Goal: Task Accomplishment & Management: Use online tool/utility

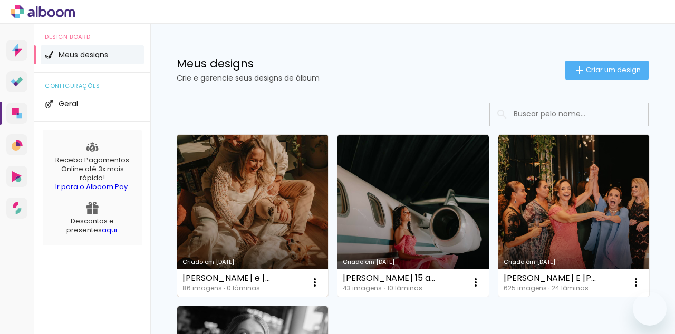
click at [244, 199] on link "Criado em [DATE]" at bounding box center [252, 216] width 151 height 162
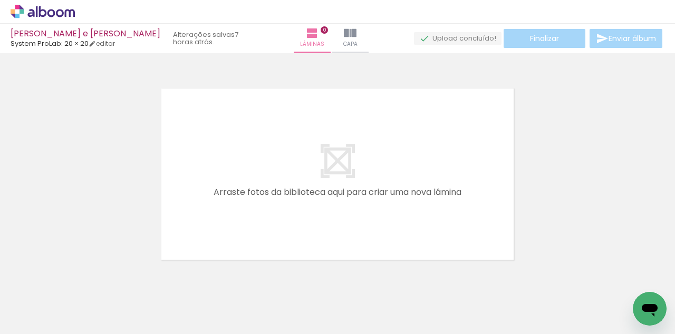
click at [88, 283] on iron-icon at bounding box center [82, 277] width 11 height 11
click at [88, 282] on iron-icon at bounding box center [82, 277] width 11 height 11
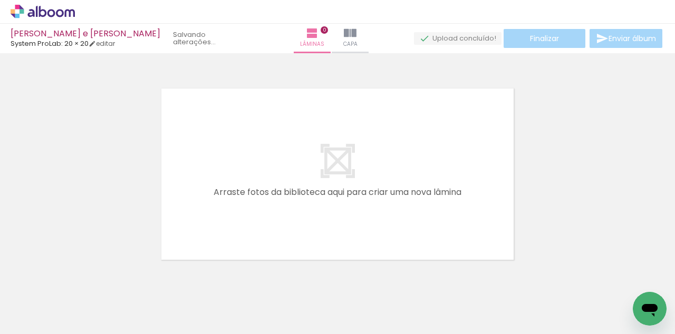
click at [88, 282] on iron-icon at bounding box center [82, 277] width 11 height 11
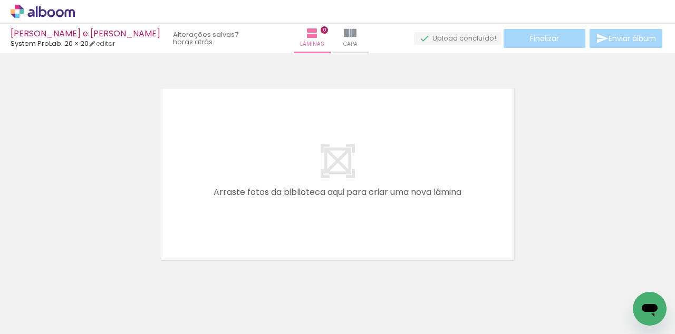
click at [88, 282] on iron-icon at bounding box center [82, 277] width 11 height 11
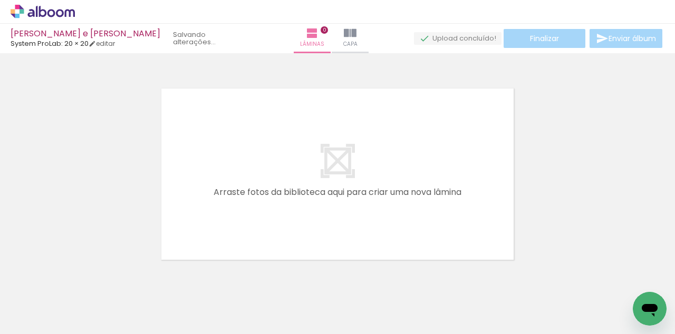
click at [88, 282] on iron-icon at bounding box center [82, 277] width 11 height 11
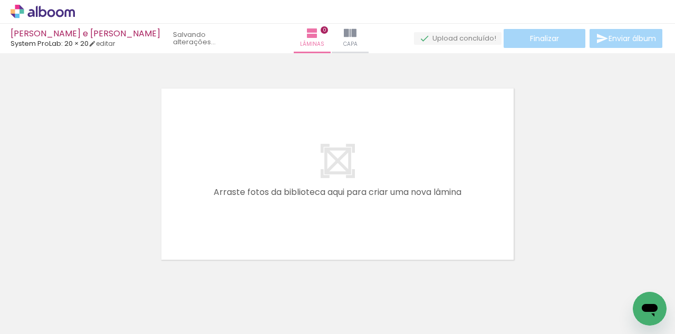
click at [88, 282] on iron-icon at bounding box center [82, 277] width 11 height 11
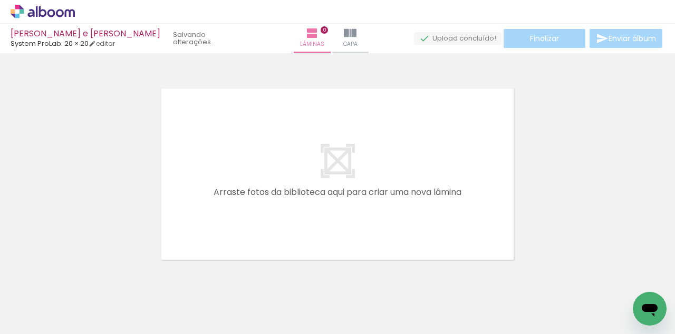
click at [88, 282] on iron-icon at bounding box center [82, 277] width 11 height 11
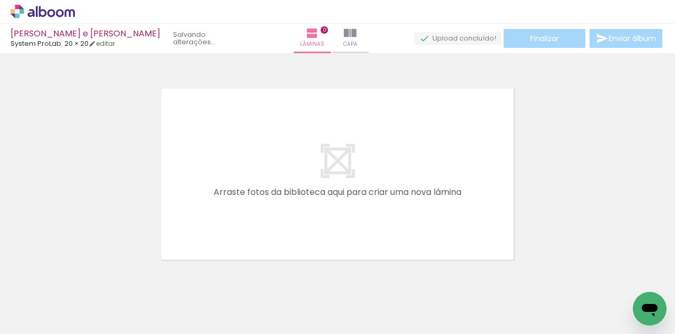
click at [88, 282] on iron-icon at bounding box center [82, 277] width 11 height 11
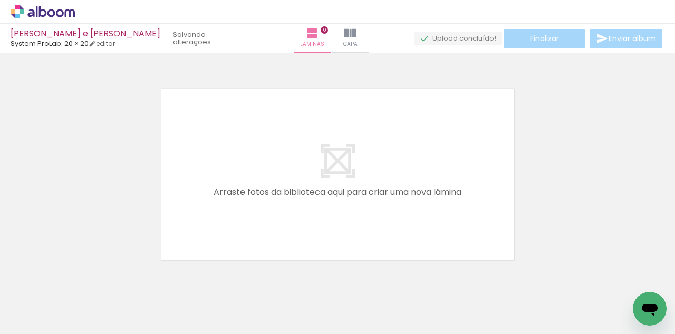
click at [88, 282] on iron-icon at bounding box center [82, 277] width 11 height 11
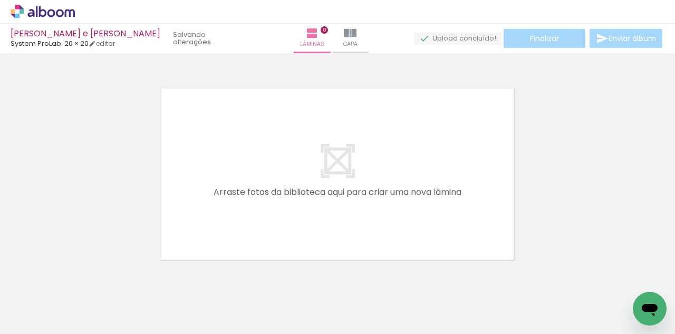
click at [88, 282] on iron-icon at bounding box center [82, 277] width 11 height 11
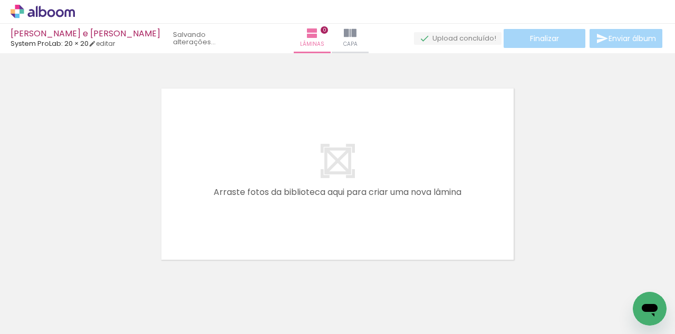
click at [88, 282] on iron-icon at bounding box center [82, 277] width 11 height 11
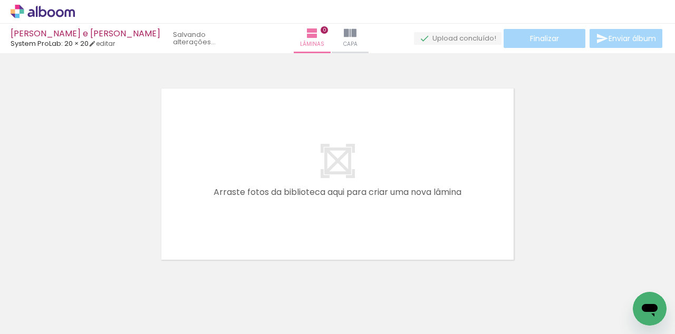
click at [88, 282] on iron-icon at bounding box center [82, 277] width 11 height 11
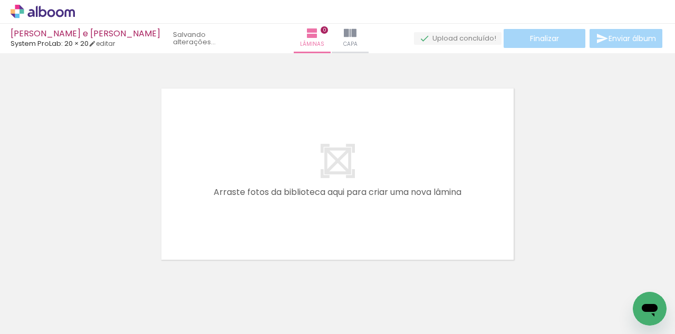
click at [88, 282] on iron-icon at bounding box center [82, 277] width 11 height 11
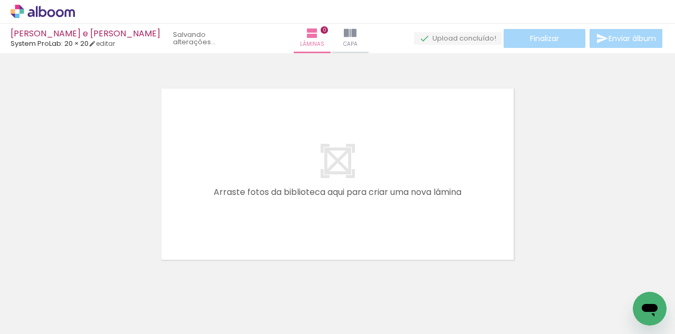
click at [88, 282] on iron-icon at bounding box center [82, 277] width 11 height 11
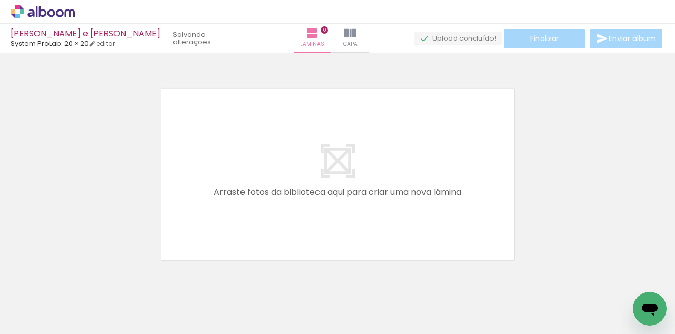
click at [88, 282] on iron-icon at bounding box center [82, 277] width 11 height 11
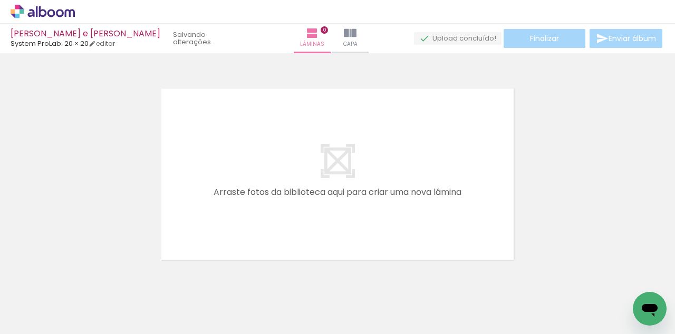
click at [88, 282] on iron-icon at bounding box center [82, 277] width 11 height 11
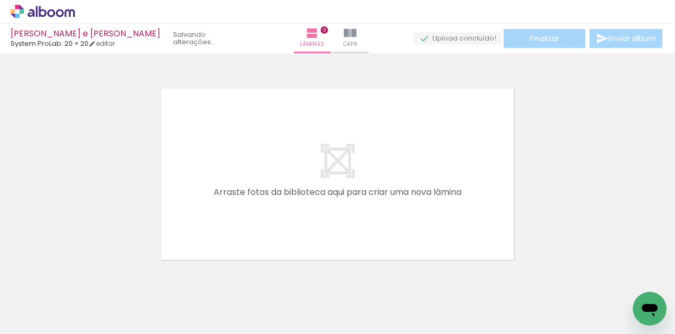
click at [88, 282] on iron-icon at bounding box center [82, 277] width 11 height 11
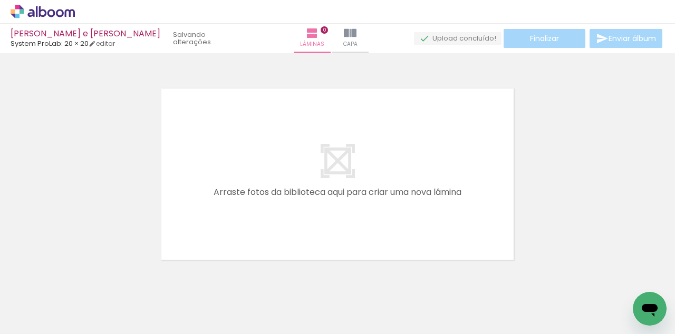
click at [88, 282] on iron-icon at bounding box center [82, 277] width 11 height 11
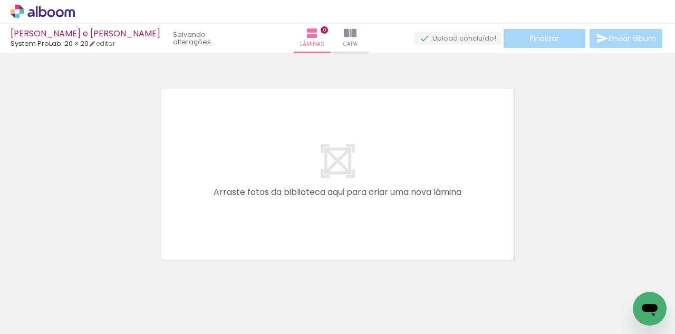
click at [88, 282] on iron-icon at bounding box center [82, 277] width 11 height 11
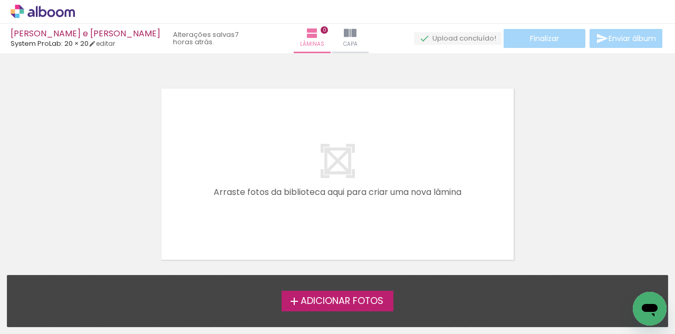
click at [330, 308] on label "Adicionar Fotos" at bounding box center [338, 301] width 112 height 20
click at [0, 0] on input "file" at bounding box center [0, 0] width 0 height 0
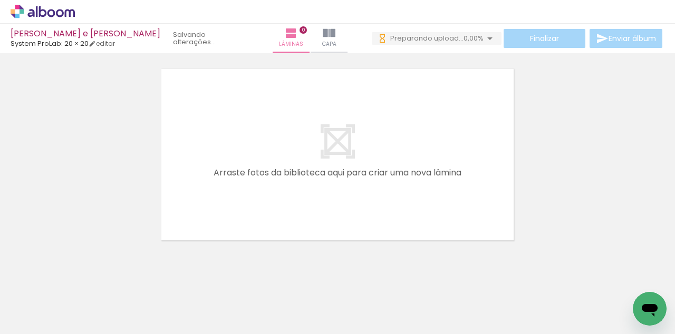
scroll to position [33, 0]
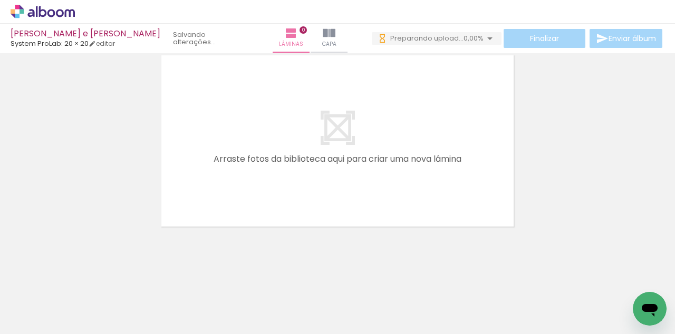
click at [110, 299] on div at bounding box center [106, 299] width 52 height 35
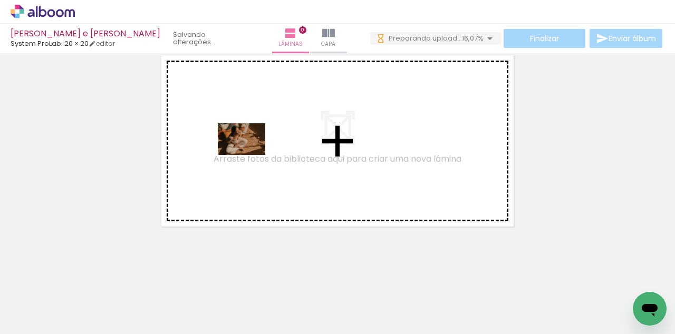
drag, startPoint x: 110, startPoint y: 299, endPoint x: 249, endPoint y: 155, distance: 199.9
click at [249, 155] on quentale-workspace at bounding box center [337, 167] width 675 height 334
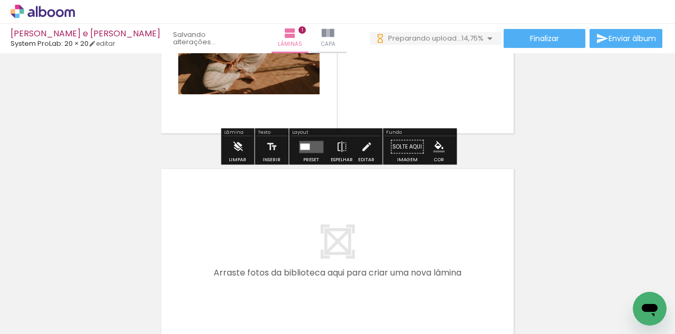
scroll to position [169, 0]
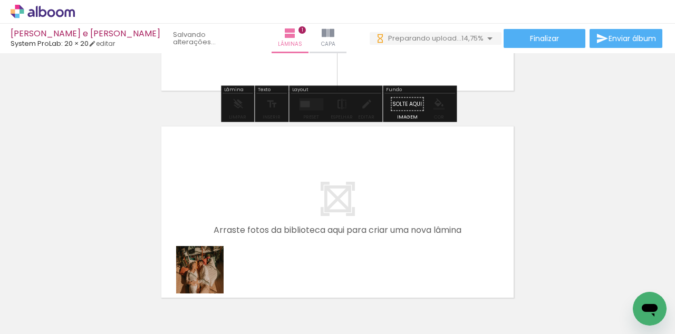
drag, startPoint x: 164, startPoint y: 312, endPoint x: 228, endPoint y: 246, distance: 92.1
click at [228, 246] on quentale-workspace at bounding box center [337, 167] width 675 height 334
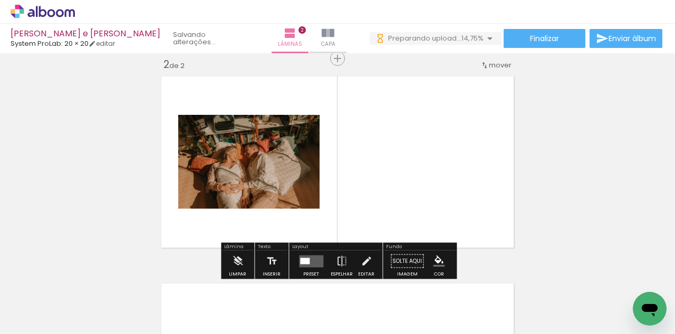
scroll to position [220, 0]
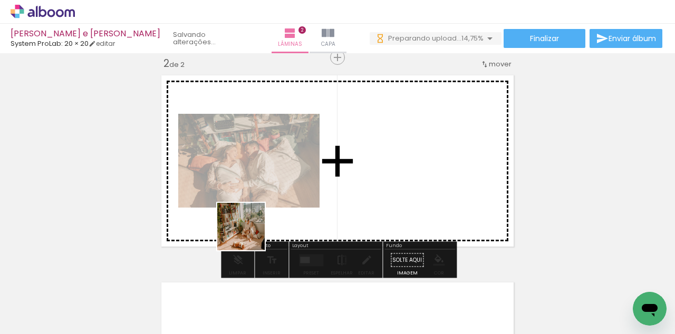
drag, startPoint x: 225, startPoint y: 298, endPoint x: 249, endPoint y: 213, distance: 88.8
click at [249, 212] on quentale-workspace at bounding box center [337, 167] width 675 height 334
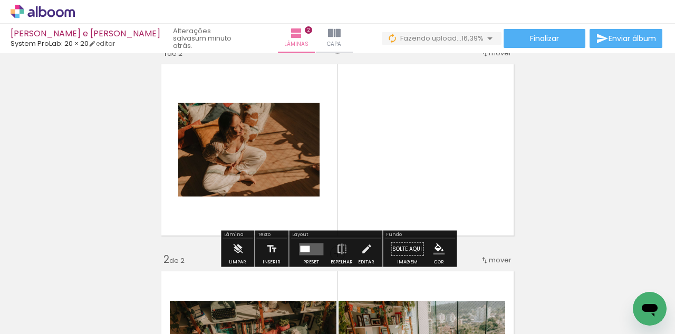
scroll to position [23, 0]
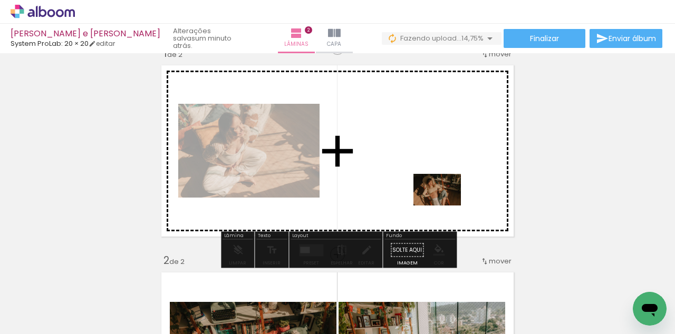
drag, startPoint x: 525, startPoint y: 308, endPoint x: 445, endPoint y: 206, distance: 130.0
click at [445, 206] on quentale-workspace at bounding box center [337, 167] width 675 height 334
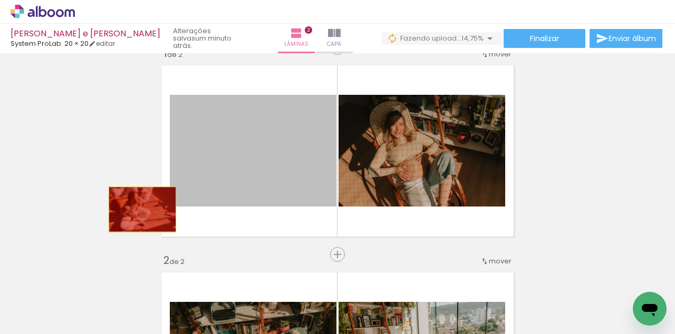
drag, startPoint x: 278, startPoint y: 174, endPoint x: 113, endPoint y: 223, distance: 171.7
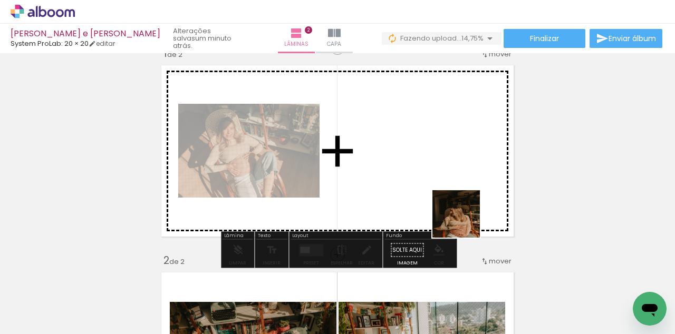
drag, startPoint x: 466, startPoint y: 298, endPoint x: 456, endPoint y: 152, distance: 146.5
click at [456, 151] on quentale-workspace at bounding box center [337, 167] width 675 height 334
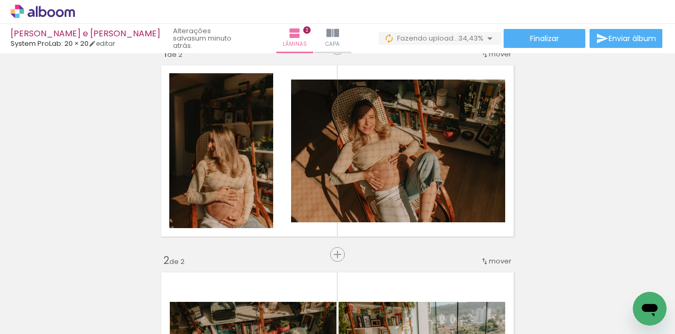
scroll to position [0, 245]
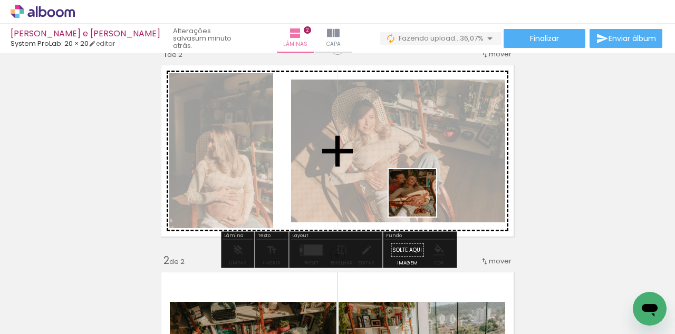
drag, startPoint x: 395, startPoint y: 312, endPoint x: 420, endPoint y: 190, distance: 123.9
click at [420, 190] on quentale-workspace at bounding box center [337, 167] width 675 height 334
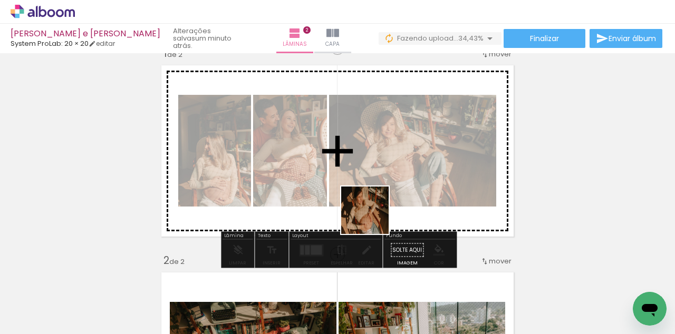
drag, startPoint x: 338, startPoint y: 302, endPoint x: 378, endPoint y: 181, distance: 127.9
click at [378, 181] on quentale-workspace at bounding box center [337, 167] width 675 height 334
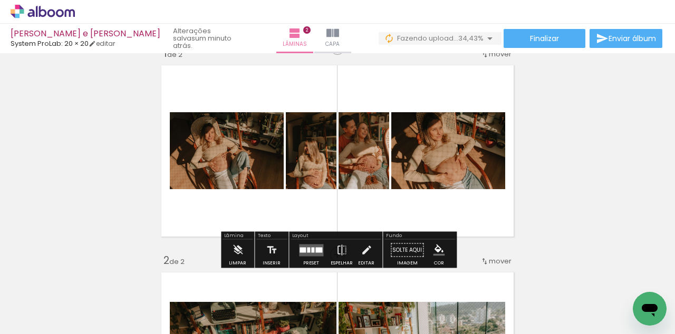
click at [315, 251] on div at bounding box center [318, 249] width 7 height 5
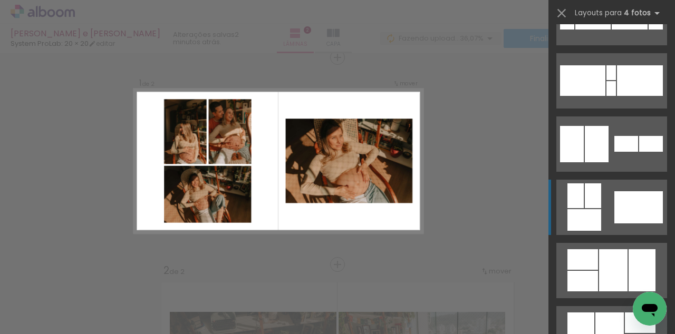
scroll to position [297, 0]
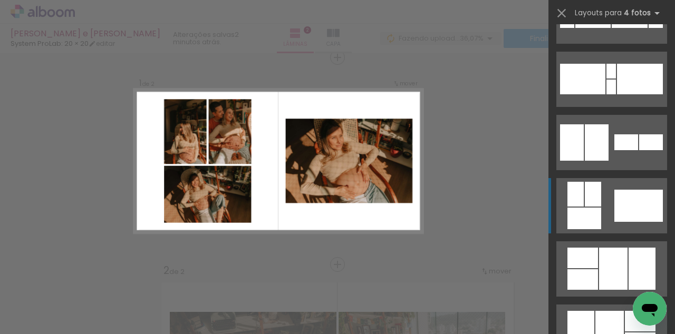
click at [606, 214] on quentale-layouter at bounding box center [611, 205] width 111 height 55
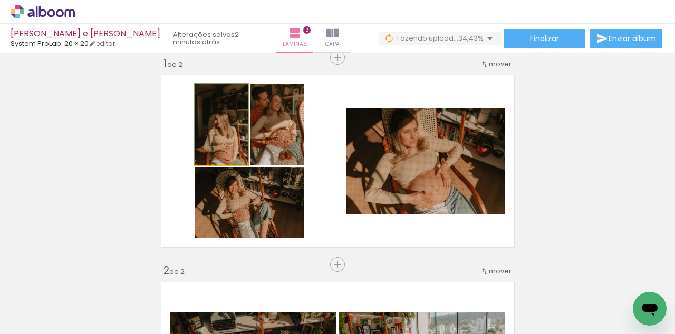
drag, startPoint x: 231, startPoint y: 145, endPoint x: 232, endPoint y: 131, distance: 13.2
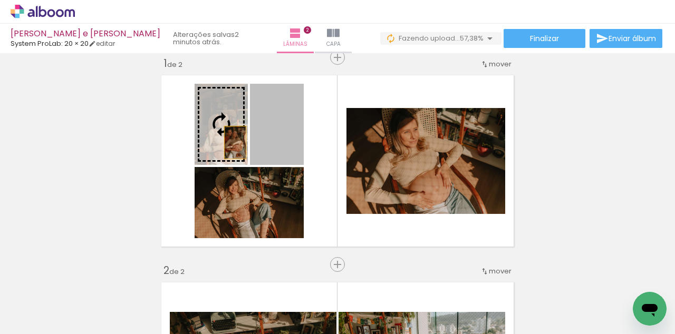
drag, startPoint x: 282, startPoint y: 141, endPoint x: 235, endPoint y: 142, distance: 46.4
click at [0, 0] on slot at bounding box center [0, 0] width 0 height 0
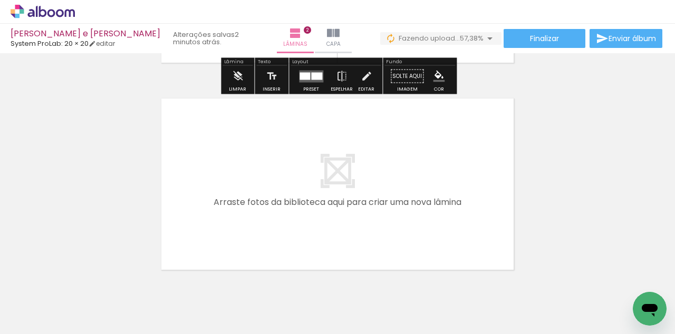
scroll to position [406, 0]
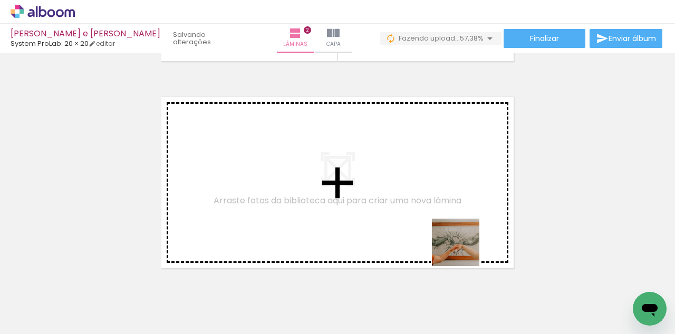
drag, startPoint x: 526, startPoint y: 311, endPoint x: 438, endPoint y: 235, distance: 116.2
click at [438, 235] on quentale-workspace at bounding box center [337, 167] width 675 height 334
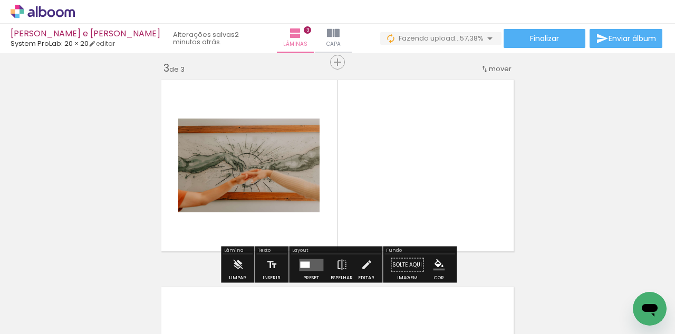
scroll to position [428, 0]
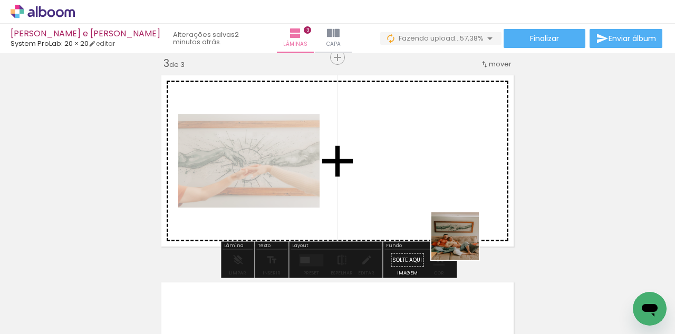
drag, startPoint x: 469, startPoint y: 300, endPoint x: 458, endPoint y: 227, distance: 74.1
click at [458, 227] on quentale-workspace at bounding box center [337, 167] width 675 height 334
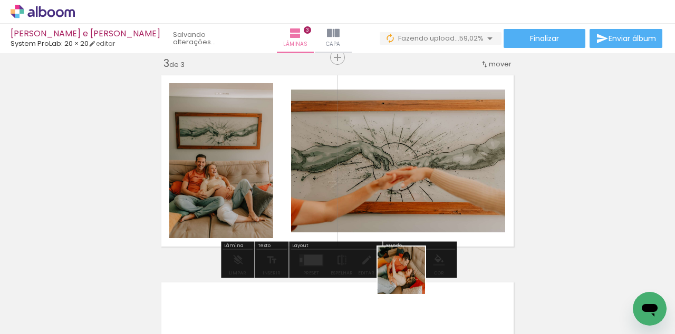
drag, startPoint x: 408, startPoint y: 310, endPoint x: 412, endPoint y: 229, distance: 80.8
click at [412, 229] on quentale-workspace at bounding box center [337, 167] width 675 height 334
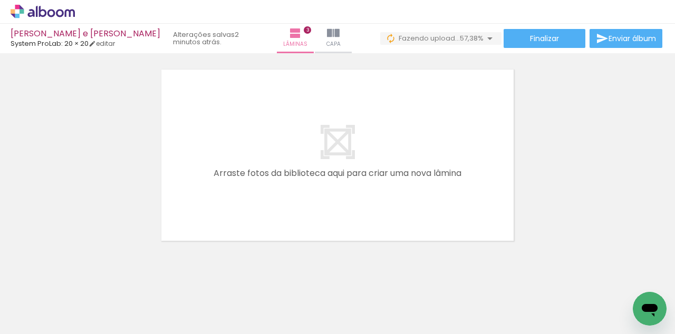
scroll to position [0, 798]
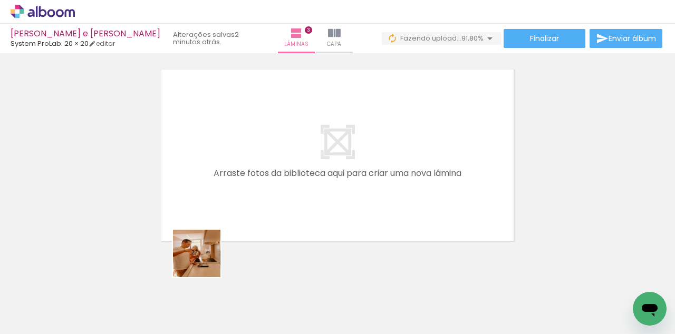
drag, startPoint x: 197, startPoint y: 308, endPoint x: 217, endPoint y: 194, distance: 116.1
click at [217, 193] on quentale-workspace at bounding box center [337, 167] width 675 height 334
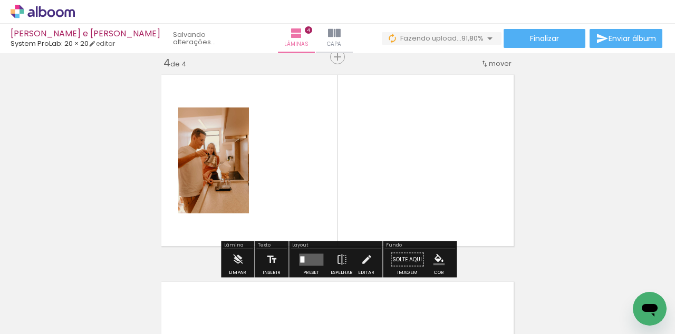
scroll to position [635, 0]
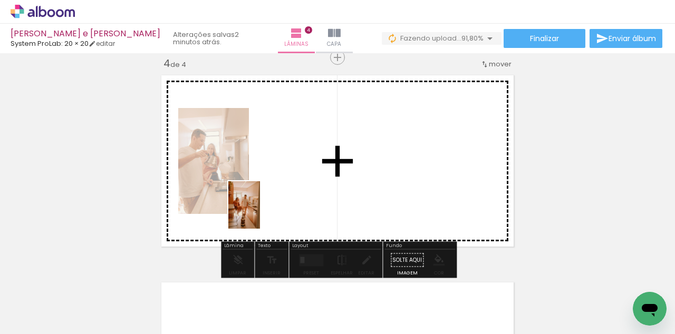
drag, startPoint x: 258, startPoint y: 297, endPoint x: 260, endPoint y: 213, distance: 83.9
click at [260, 213] on quentale-workspace at bounding box center [337, 167] width 675 height 334
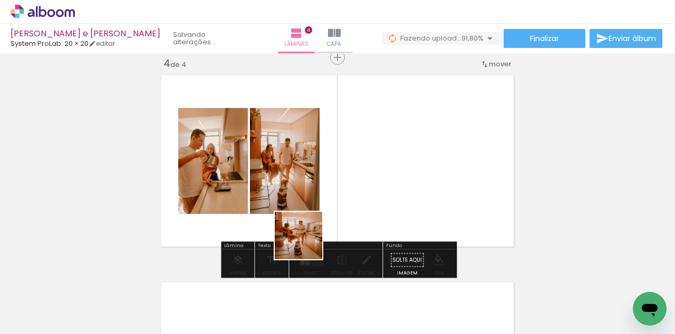
drag, startPoint x: 306, startPoint y: 291, endPoint x: 312, endPoint y: 214, distance: 77.3
click at [312, 214] on quentale-workspace at bounding box center [337, 167] width 675 height 334
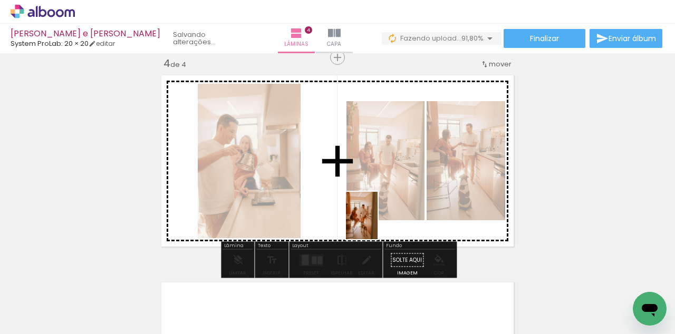
drag, startPoint x: 378, startPoint y: 303, endPoint x: 378, endPoint y: 224, distance: 79.6
click at [378, 224] on quentale-workspace at bounding box center [337, 167] width 675 height 334
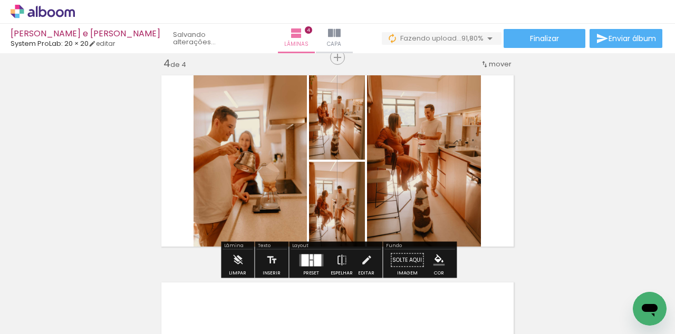
click at [314, 258] on div at bounding box center [317, 260] width 7 height 12
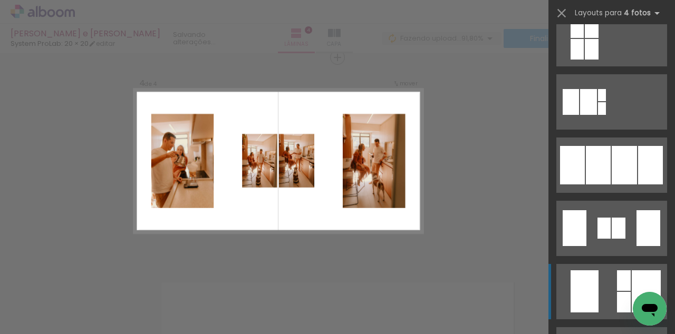
scroll to position [660, 0]
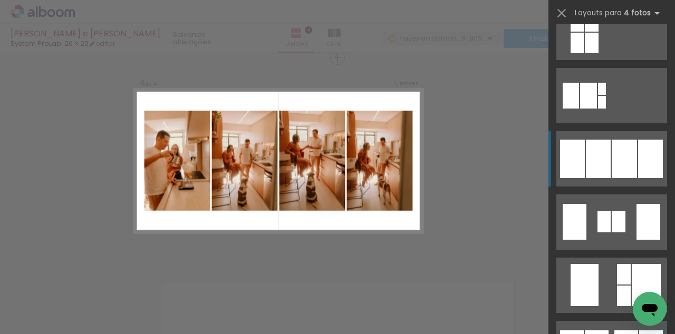
click at [615, 165] on div at bounding box center [624, 159] width 25 height 39
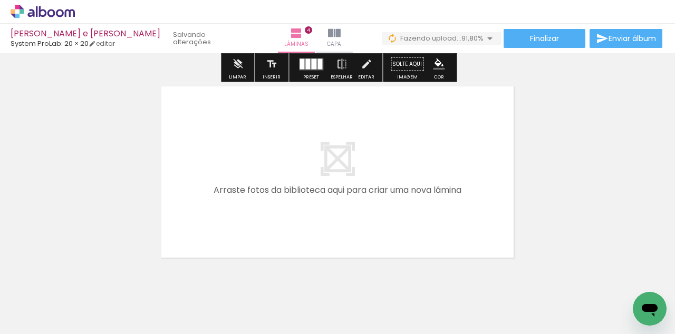
scroll to position [829, 0]
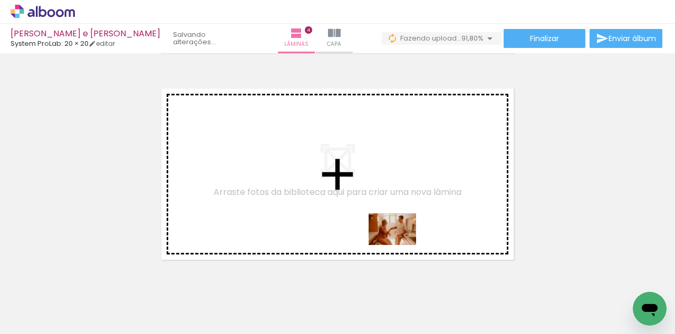
drag, startPoint x: 450, startPoint y: 311, endPoint x: 399, endPoint y: 244, distance: 83.9
click at [399, 244] on quentale-workspace at bounding box center [337, 167] width 675 height 334
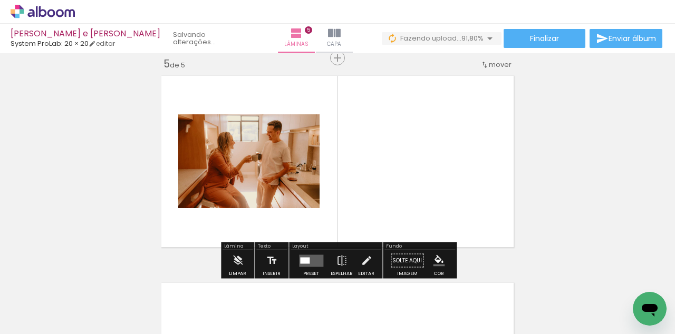
scroll to position [842, 0]
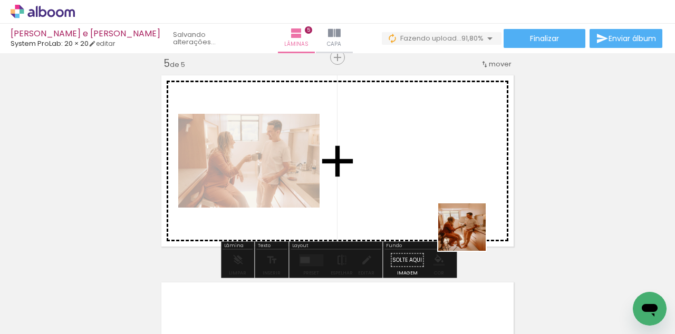
drag, startPoint x: 490, startPoint y: 295, endPoint x: 454, endPoint y: 208, distance: 94.8
click at [454, 208] on quentale-workspace at bounding box center [337, 167] width 675 height 334
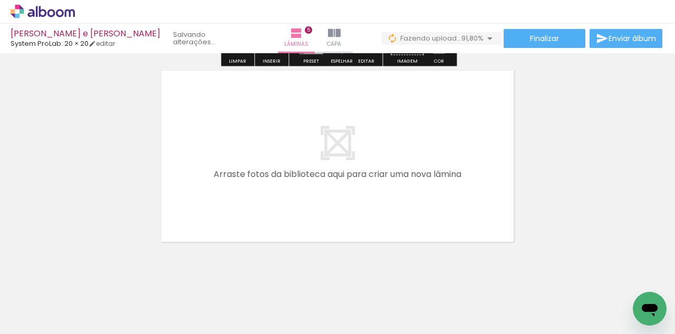
scroll to position [1057, 0]
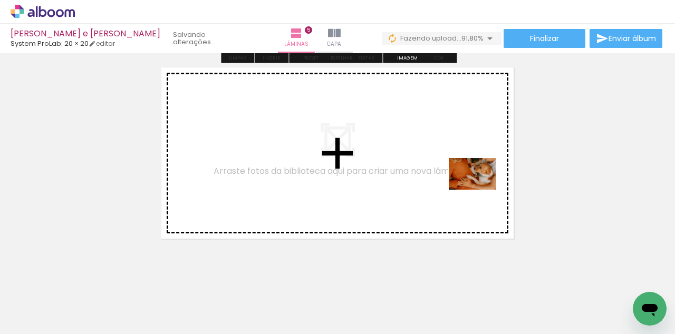
drag, startPoint x: 565, startPoint y: 311, endPoint x: 480, endPoint y: 189, distance: 148.5
click at [480, 189] on quentale-workspace at bounding box center [337, 167] width 675 height 334
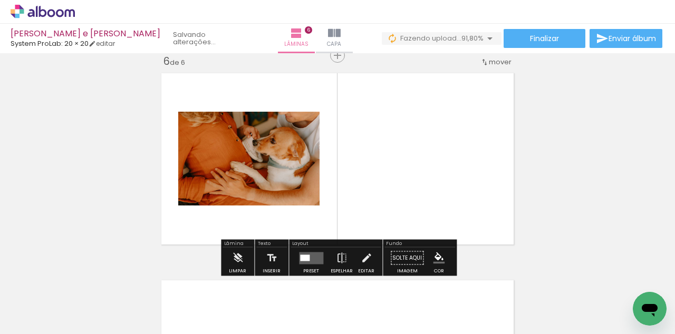
scroll to position [1050, 0]
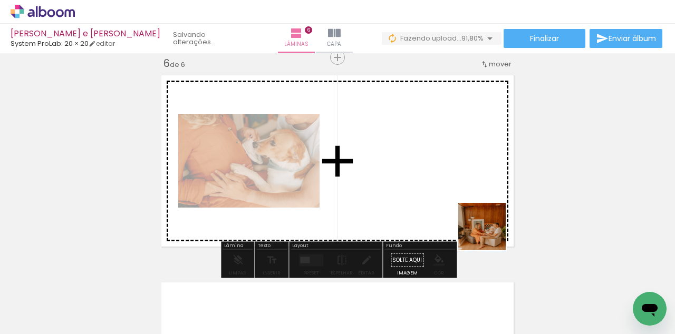
drag, startPoint x: 598, startPoint y: 293, endPoint x: 414, endPoint y: 174, distance: 219.1
click at [414, 174] on quentale-workspace at bounding box center [337, 167] width 675 height 334
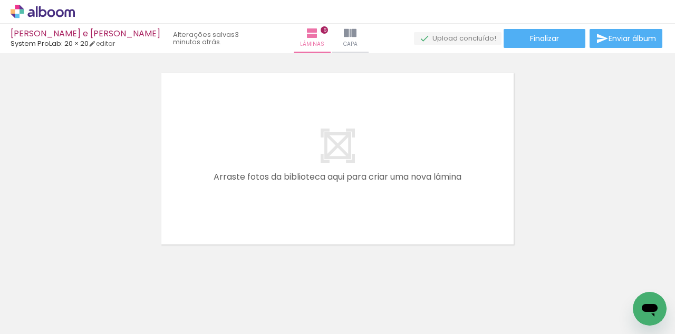
scroll to position [1277, 0]
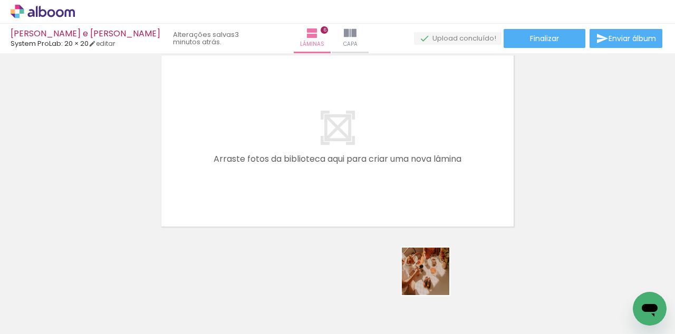
drag, startPoint x: 434, startPoint y: 304, endPoint x: 432, endPoint y: 182, distance: 122.4
click at [432, 182] on quentale-workspace at bounding box center [337, 167] width 675 height 334
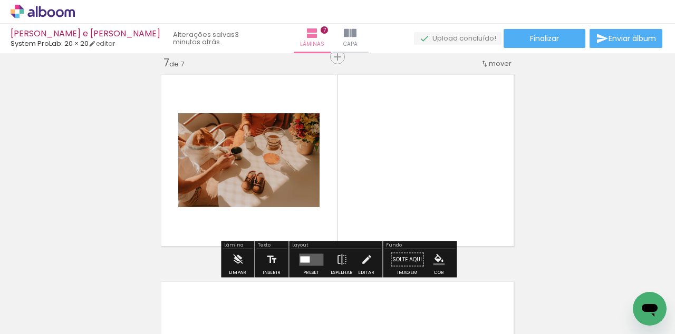
scroll to position [1257, 0]
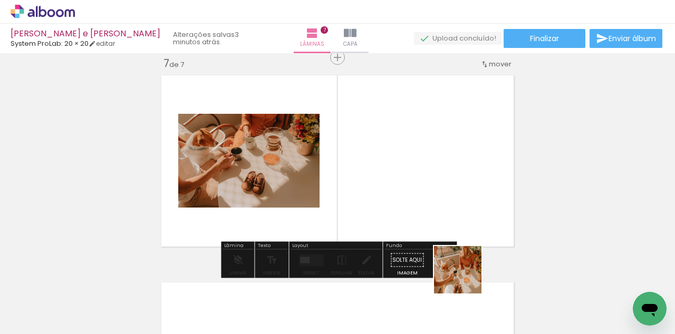
drag, startPoint x: 475, startPoint y: 303, endPoint x: 437, endPoint y: 223, distance: 88.2
click at [437, 223] on quentale-workspace at bounding box center [337, 167] width 675 height 334
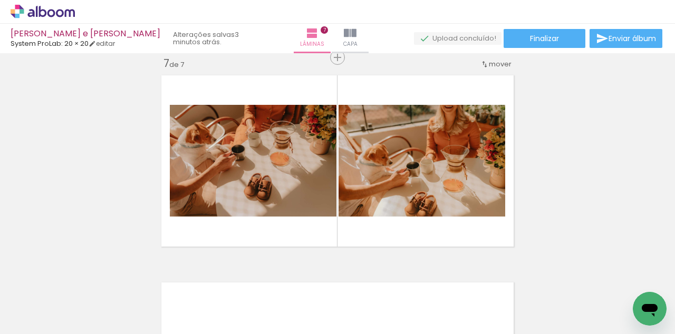
scroll to position [0, 1298]
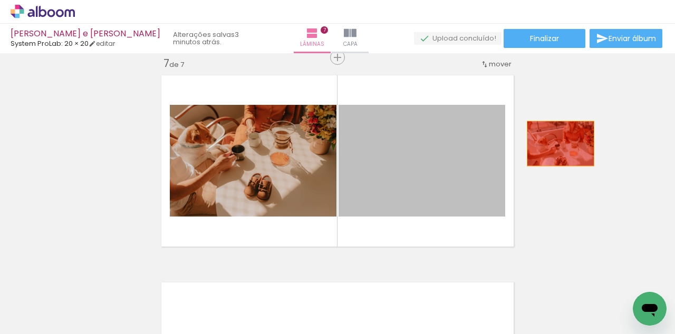
drag, startPoint x: 412, startPoint y: 147, endPoint x: 561, endPoint y: 143, distance: 149.3
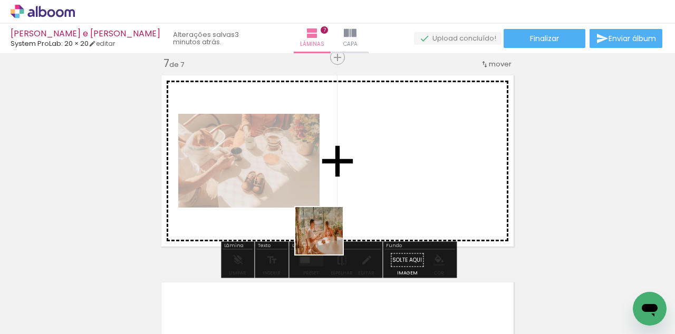
drag, startPoint x: 286, startPoint y: 306, endPoint x: 343, endPoint y: 192, distance: 128.1
click at [343, 192] on quentale-workspace at bounding box center [337, 167] width 675 height 334
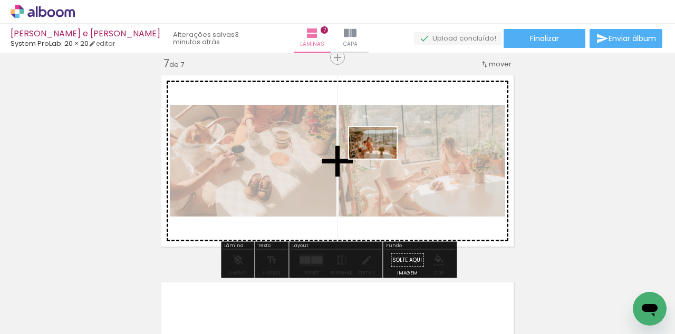
drag, startPoint x: 344, startPoint y: 299, endPoint x: 381, endPoint y: 159, distance: 144.6
click at [381, 159] on quentale-workspace at bounding box center [337, 167] width 675 height 334
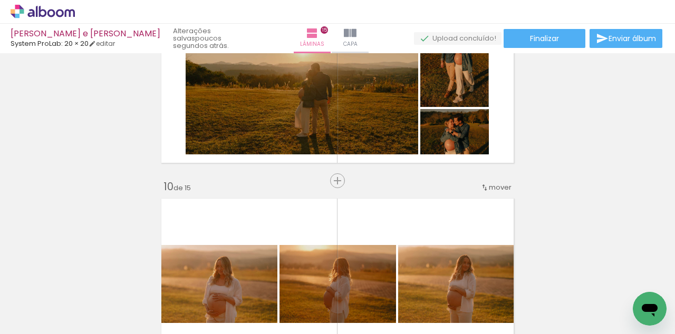
scroll to position [1757, 0]
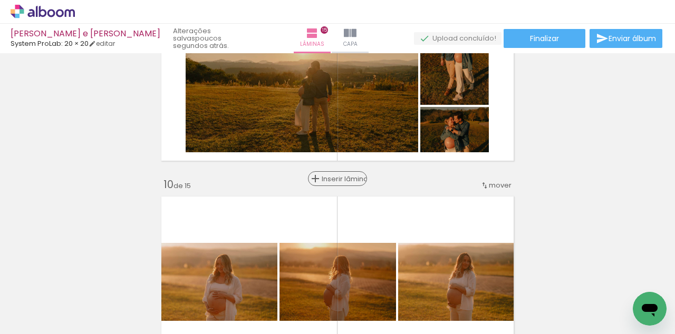
click at [335, 177] on span "Inserir lâmina" at bounding box center [342, 179] width 41 height 7
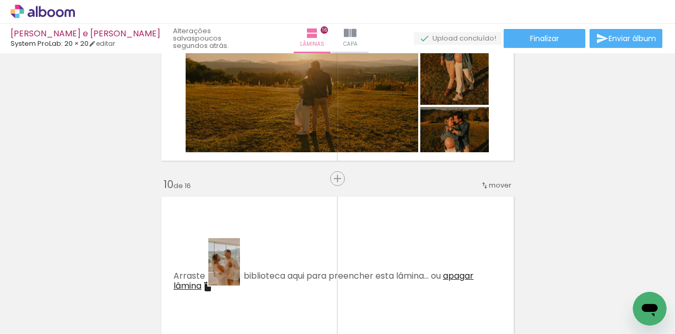
drag, startPoint x: 237, startPoint y: 307, endPoint x: 245, endPoint y: 259, distance: 48.6
click at [245, 259] on quentale-workspace at bounding box center [337, 167] width 675 height 334
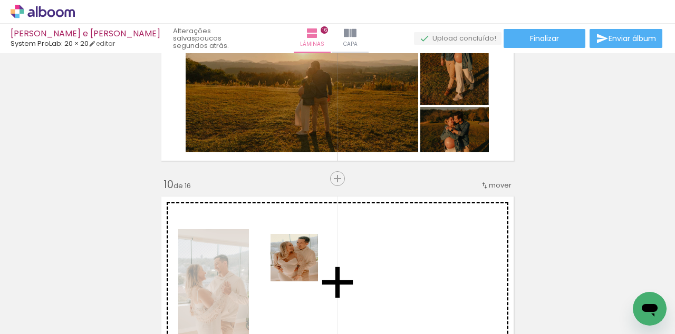
drag, startPoint x: 302, startPoint y: 305, endPoint x: 307, endPoint y: 241, distance: 64.6
click at [307, 241] on quentale-workspace at bounding box center [337, 167] width 675 height 334
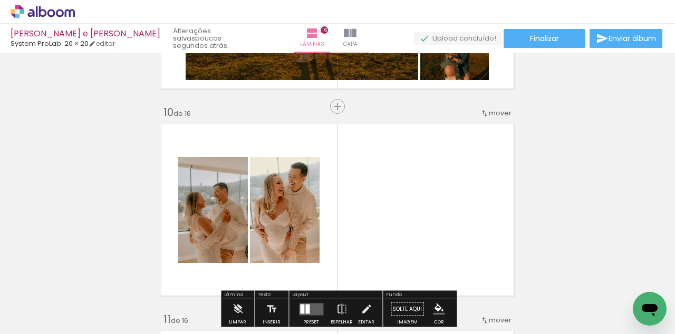
scroll to position [1834, 0]
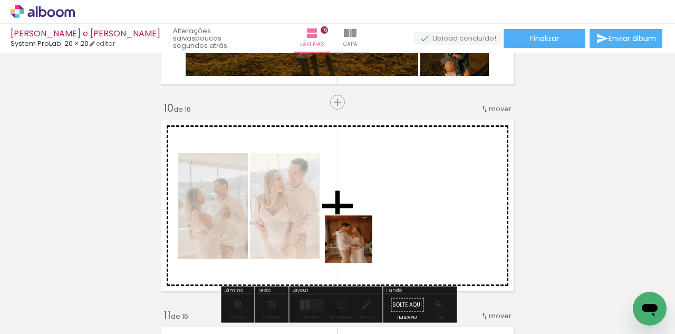
drag, startPoint x: 352, startPoint y: 307, endPoint x: 360, endPoint y: 237, distance: 70.6
click at [360, 236] on quentale-workspace at bounding box center [337, 167] width 675 height 334
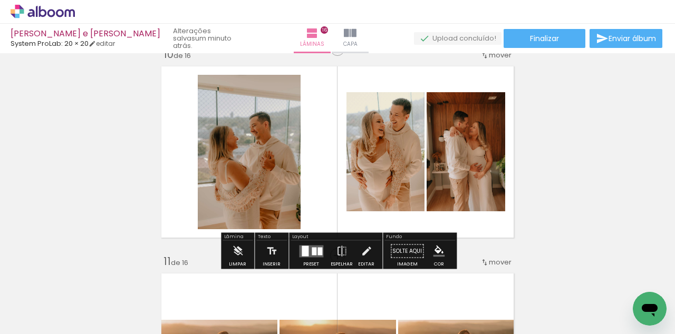
scroll to position [1897, 0]
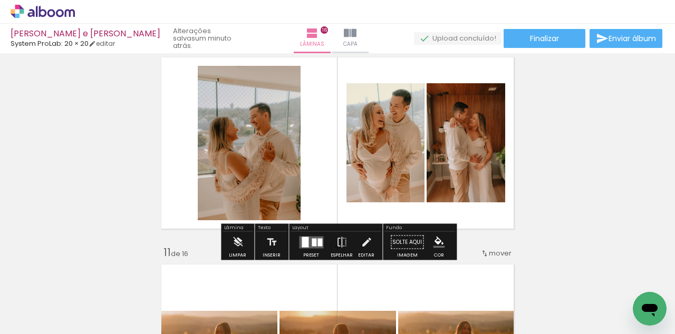
click at [314, 241] on quentale-layouter at bounding box center [311, 242] width 24 height 12
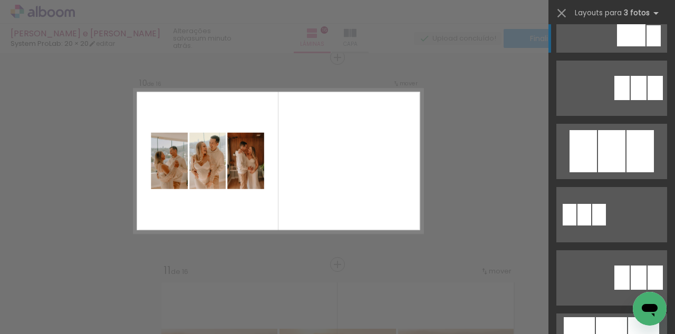
scroll to position [417, 0]
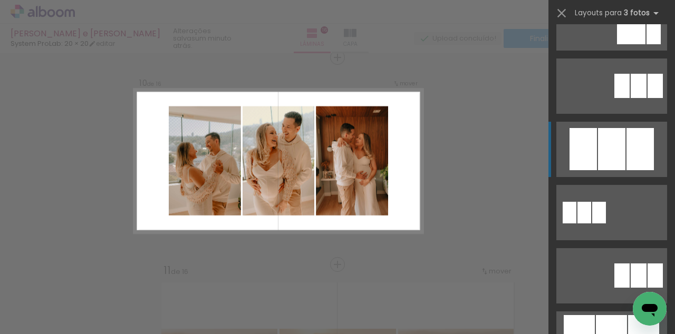
click at [622, 155] on div at bounding box center [611, 149] width 27 height 42
